Goal: Task Accomplishment & Management: Manage account settings

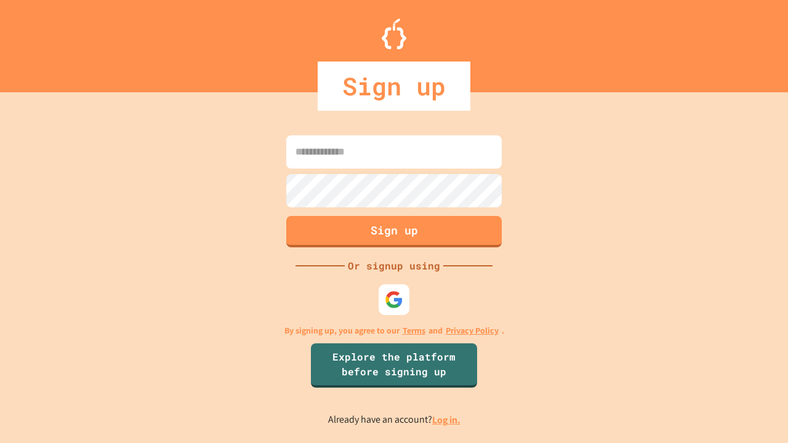
click at [447, 420] on link "Log in." at bounding box center [446, 420] width 28 height 13
